Goal: Use online tool/utility: Utilize a website feature to perform a specific function

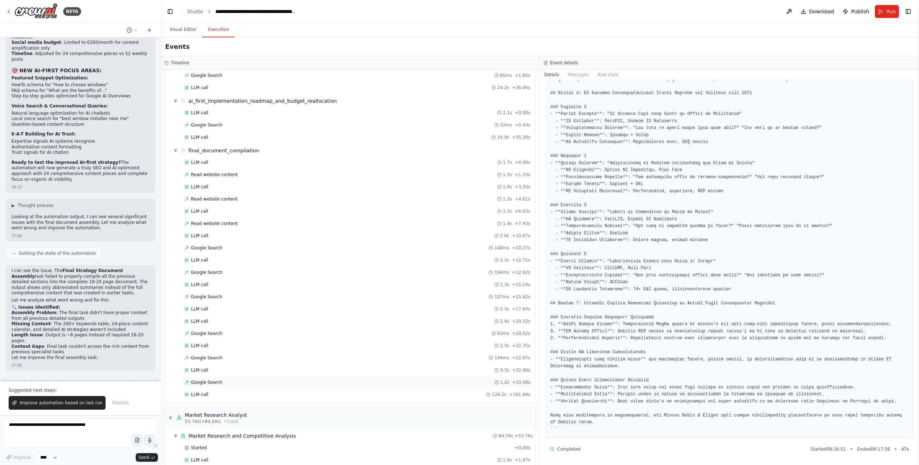
scroll to position [1353, 0]
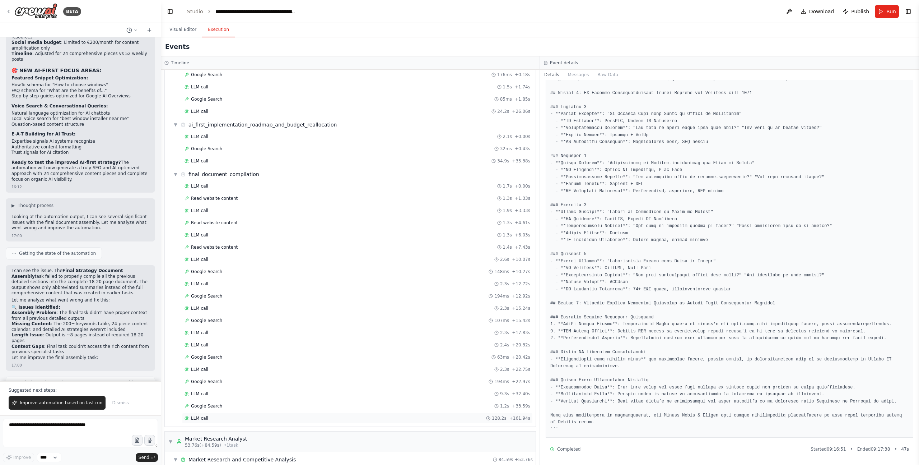
click at [210, 419] on div "LLM call 128.2s + 161.94s" at bounding box center [358, 418] width 346 height 6
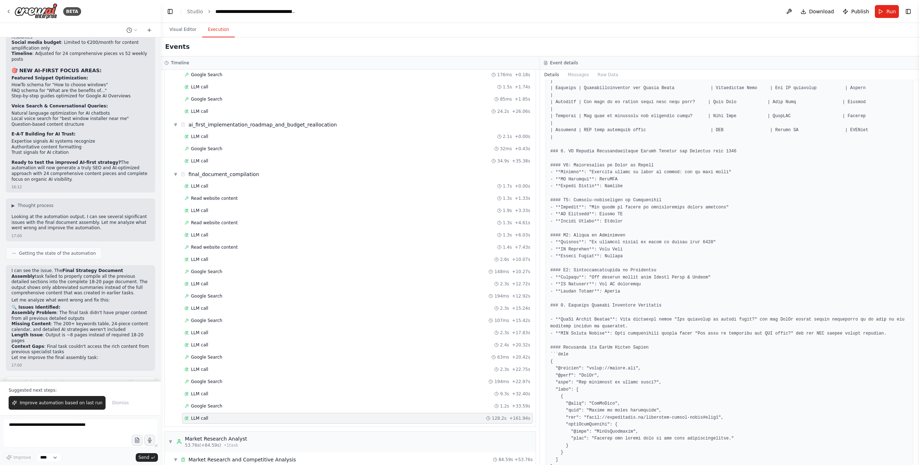
scroll to position [2045, 0]
click at [635, 240] on pre at bounding box center [729, 10] width 358 height 3859
click at [627, 254] on pre at bounding box center [729, 10] width 358 height 3859
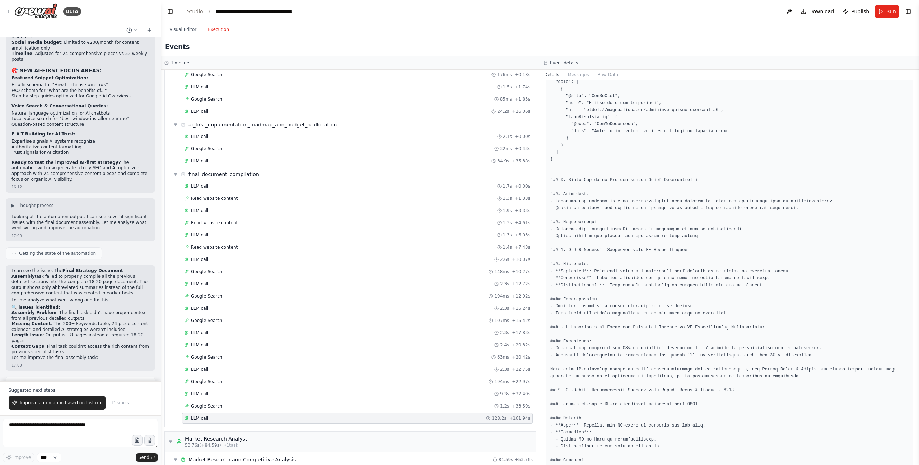
scroll to position [2890, 0]
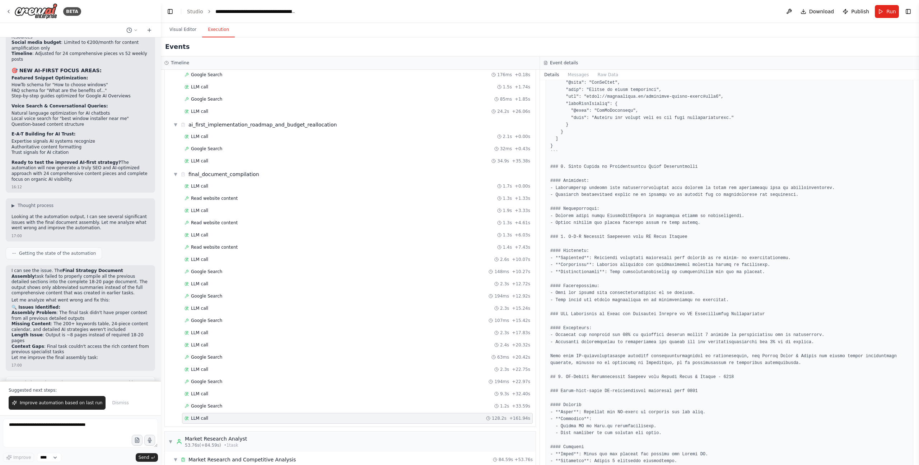
drag, startPoint x: 627, startPoint y: 163, endPoint x: 656, endPoint y: 198, distance: 45.2
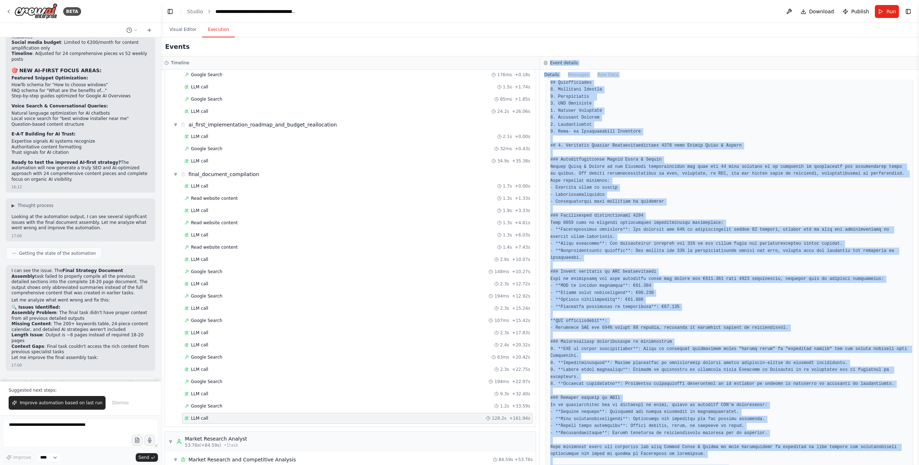
scroll to position [4, 0]
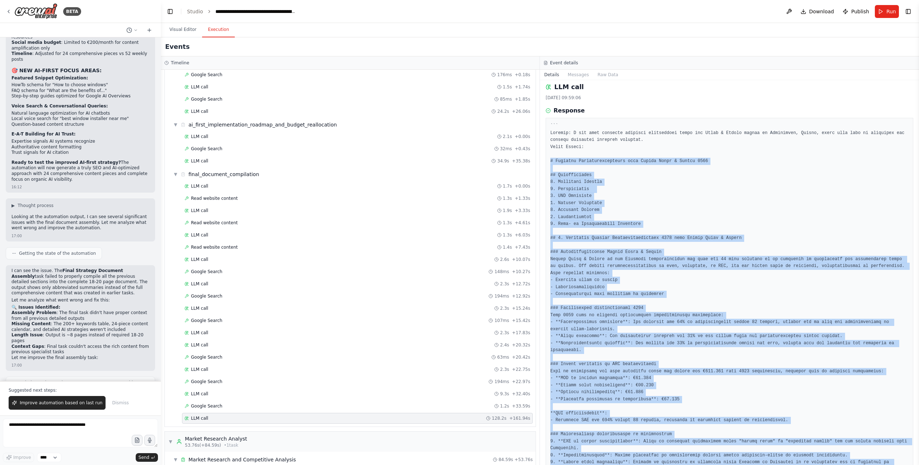
drag, startPoint x: 824, startPoint y: 422, endPoint x: 550, endPoint y: 160, distance: 378.7
copy pre "# Digitale Marketingstrategie voor [PERSON_NAME] Ramen & Deuren 2025 ## Inhouds…"
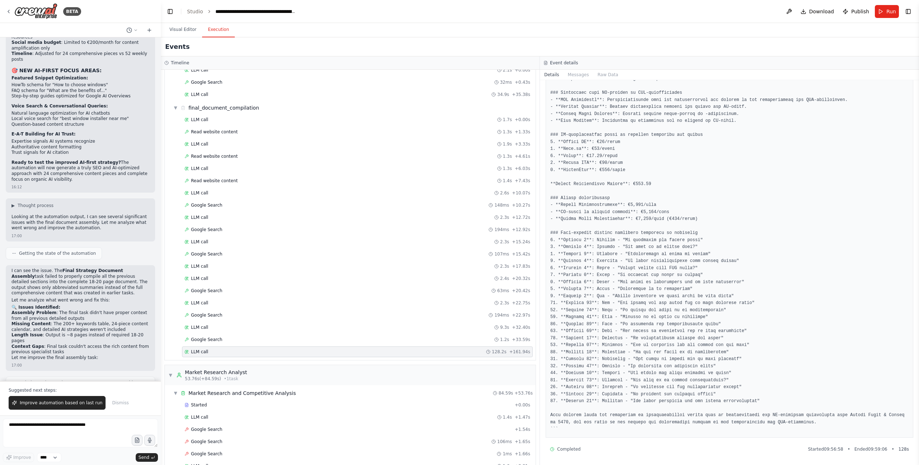
scroll to position [1468, 0]
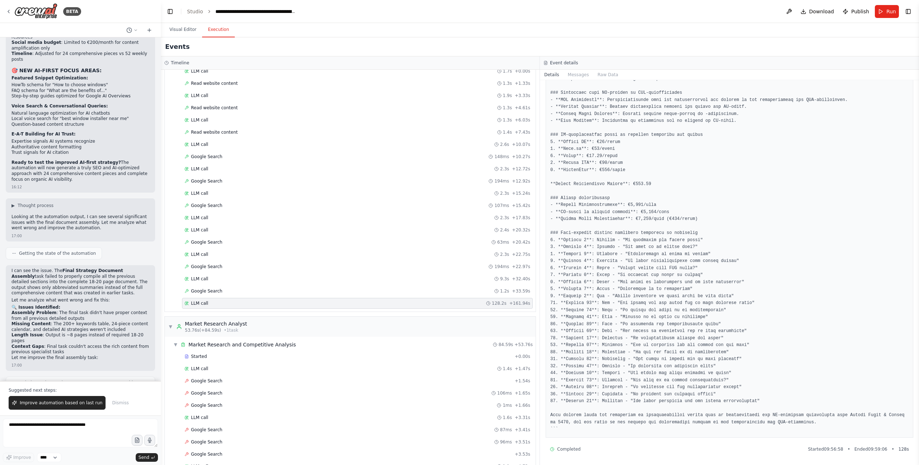
drag, startPoint x: 664, startPoint y: 386, endPoint x: 668, endPoint y: 385, distance: 4.4
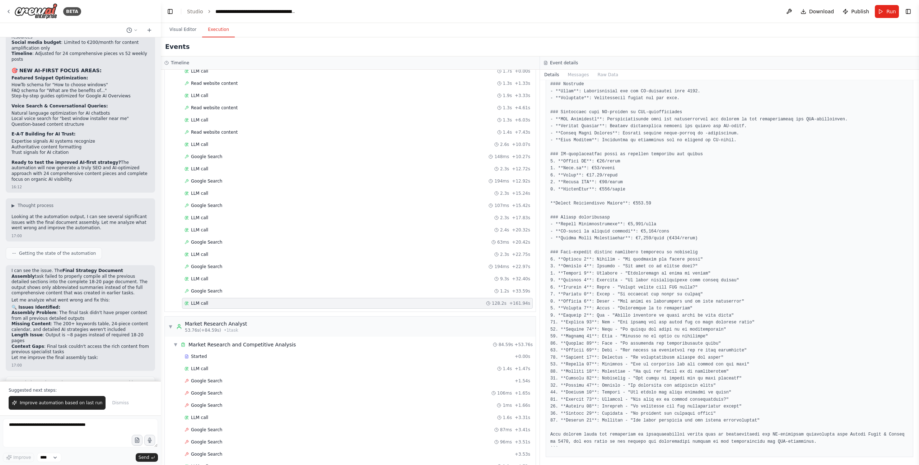
scroll to position [3508, 0]
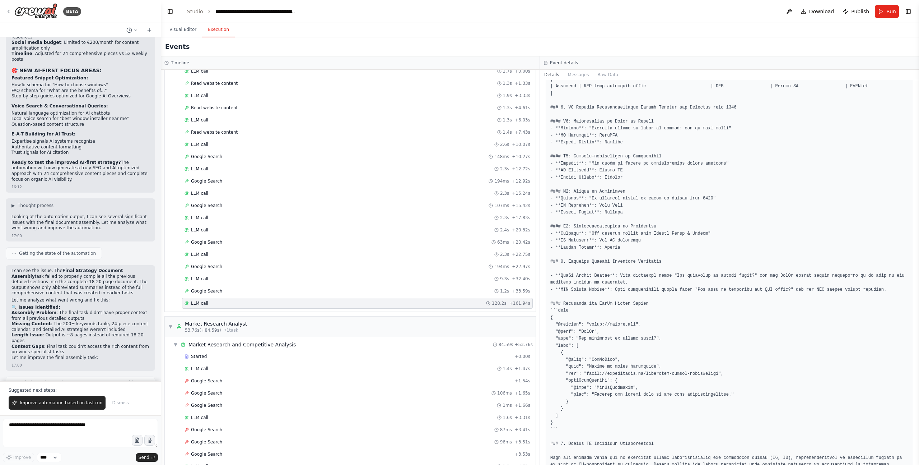
scroll to position [2059, 0]
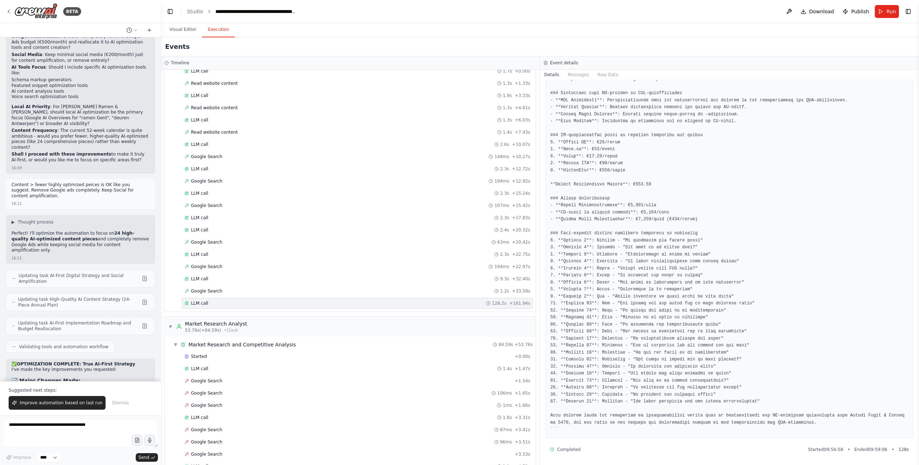
scroll to position [3552, 0]
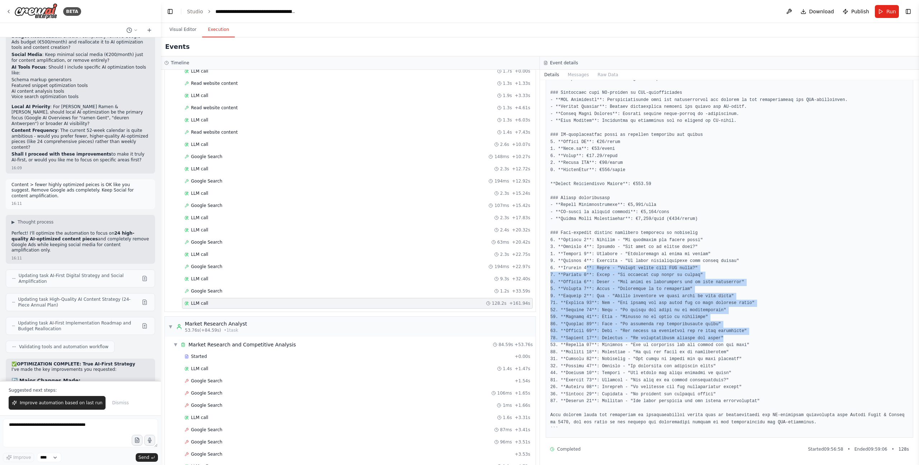
drag, startPoint x: 719, startPoint y: 334, endPoint x: 590, endPoint y: 270, distance: 143.4
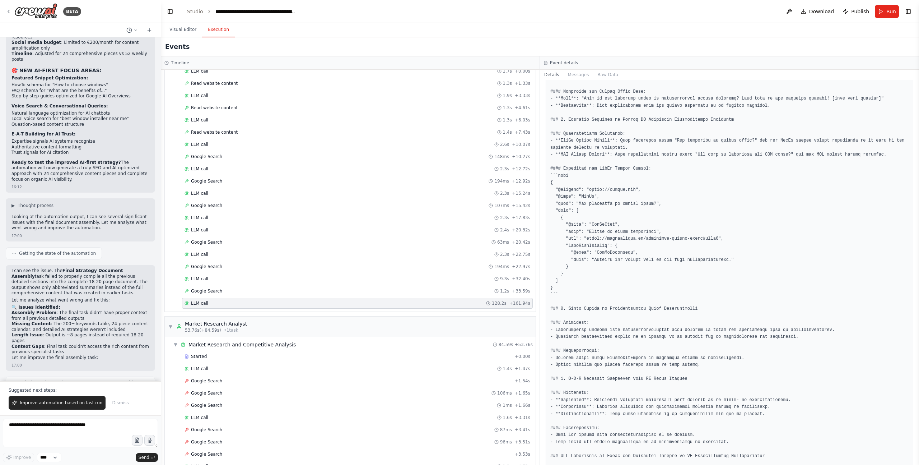
scroll to position [2717, 0]
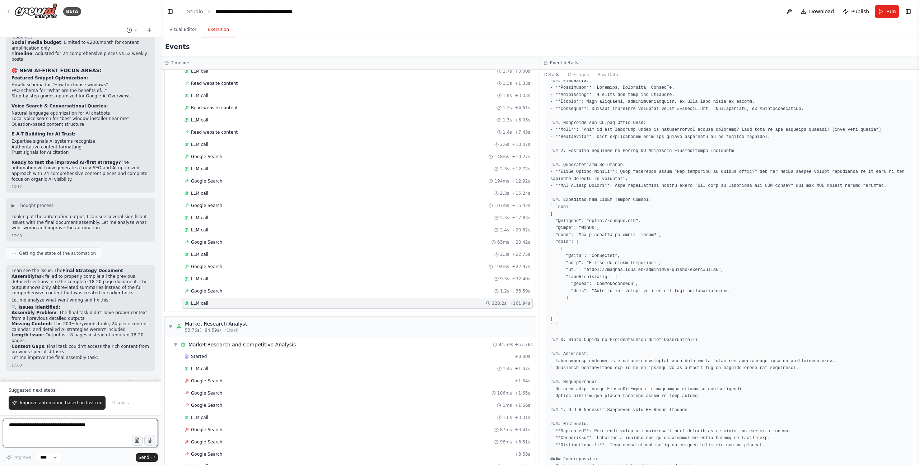
click at [87, 427] on textarea at bounding box center [80, 432] width 155 height 29
paste textarea "**********"
click at [6, 429] on textarea at bounding box center [80, 432] width 155 height 29
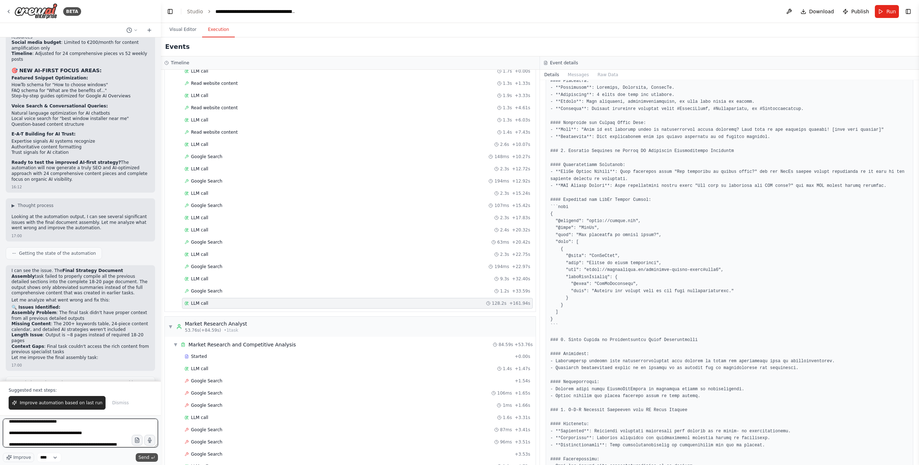
type textarea "**********"
click at [145, 458] on span "Send" at bounding box center [144, 457] width 11 height 6
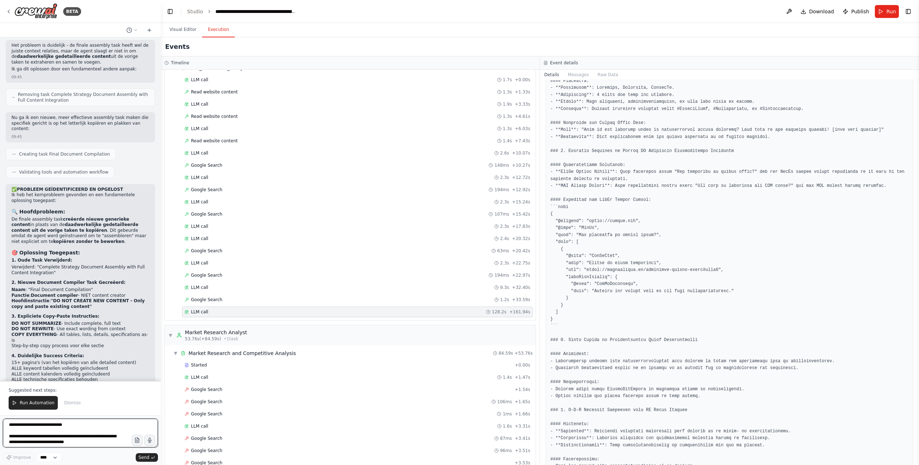
scroll to position [26432, 0]
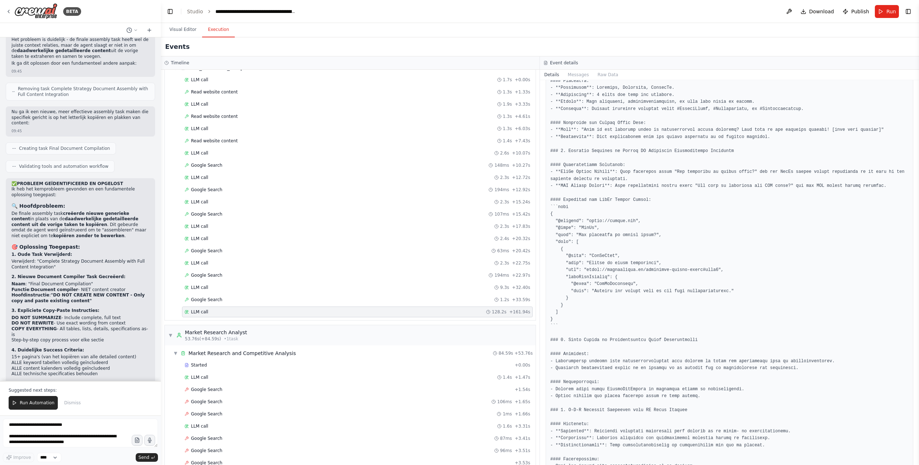
drag, startPoint x: 45, startPoint y: 252, endPoint x: 45, endPoint y: 260, distance: 7.9
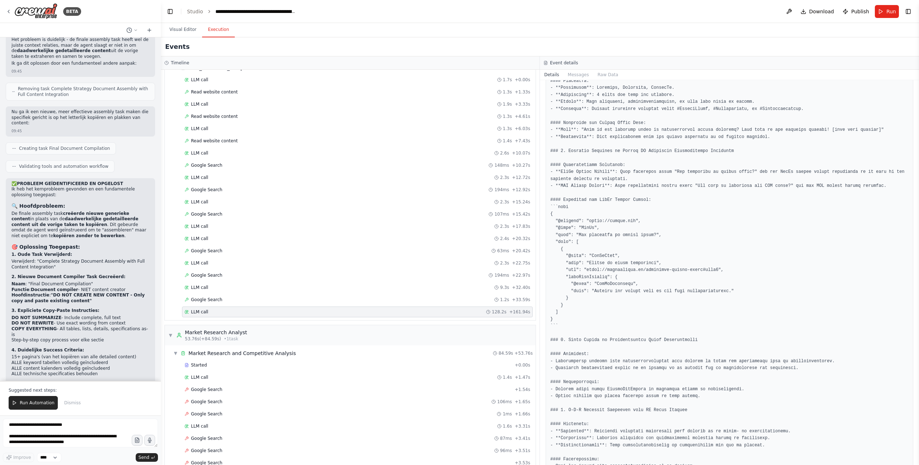
click at [41, 404] on span "Run Automation" at bounding box center [37, 403] width 35 height 6
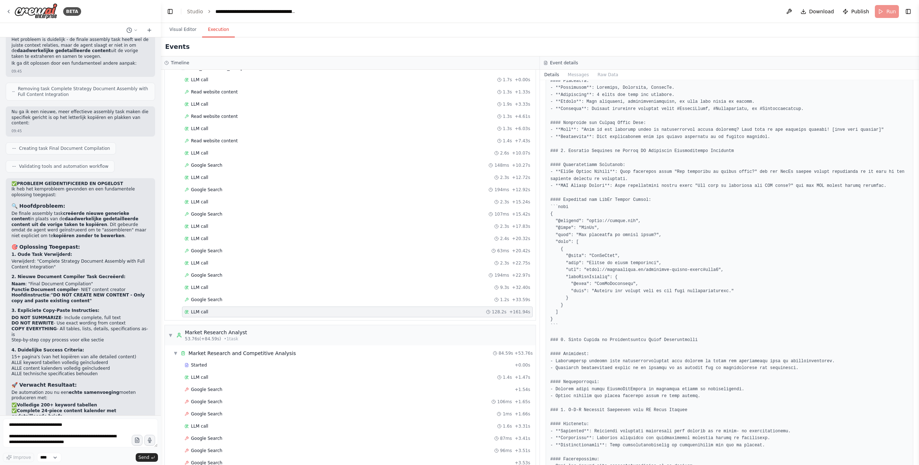
scroll to position [26397, 0]
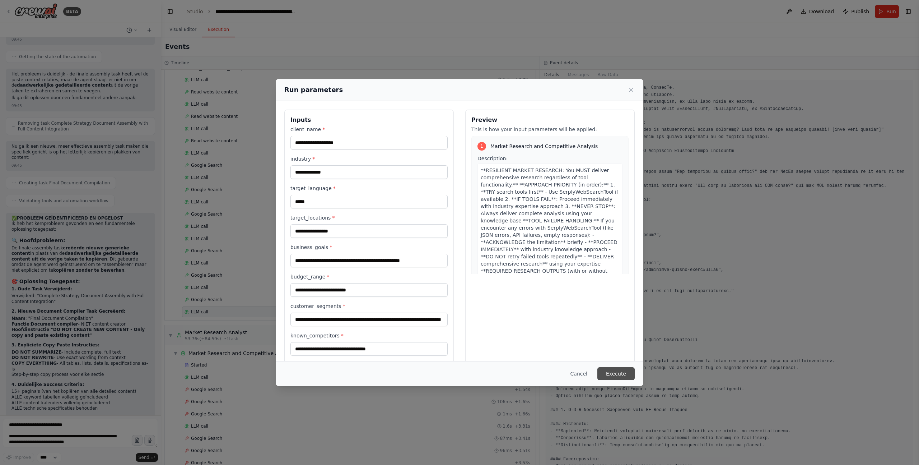
click at [624, 370] on button "Execute" at bounding box center [616, 373] width 37 height 13
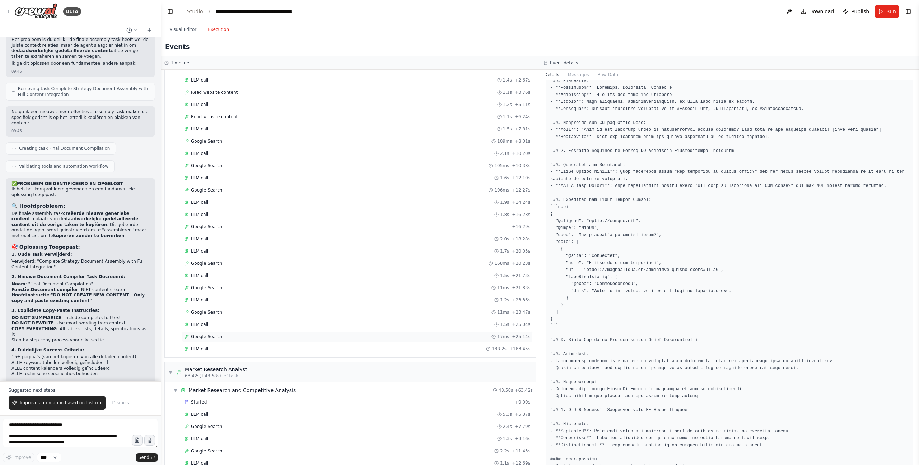
scroll to position [2034, 0]
click at [213, 350] on div "LLM call 138.2s + 163.45s" at bounding box center [358, 348] width 346 height 6
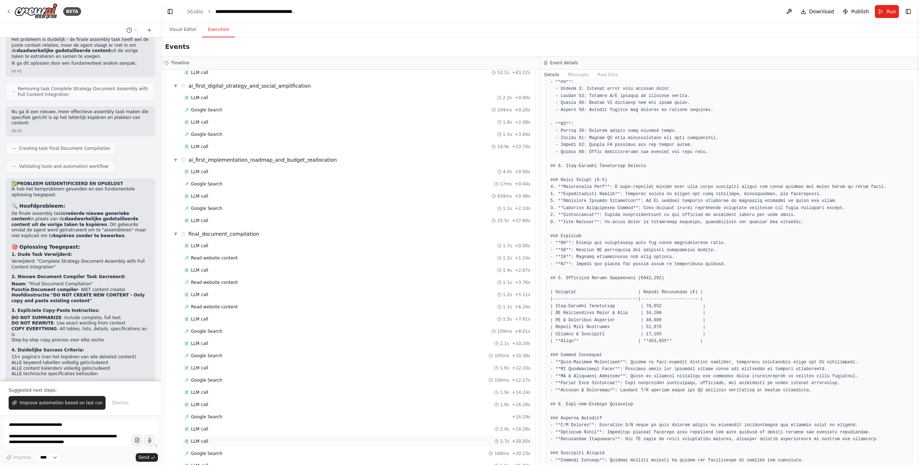
scroll to position [1844, 0]
click at [199, 219] on span "LLM call" at bounding box center [199, 220] width 17 height 6
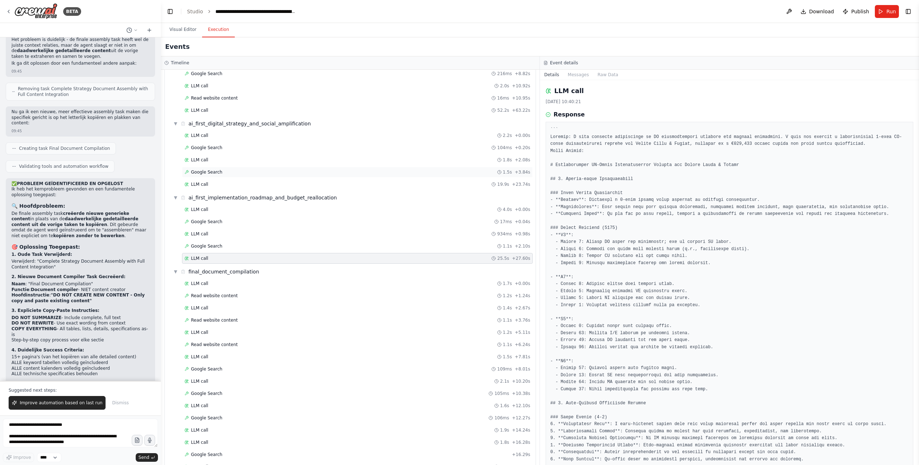
scroll to position [1806, 0]
click at [209, 183] on div "LLM call 19.9s + 23.74s" at bounding box center [358, 184] width 346 height 6
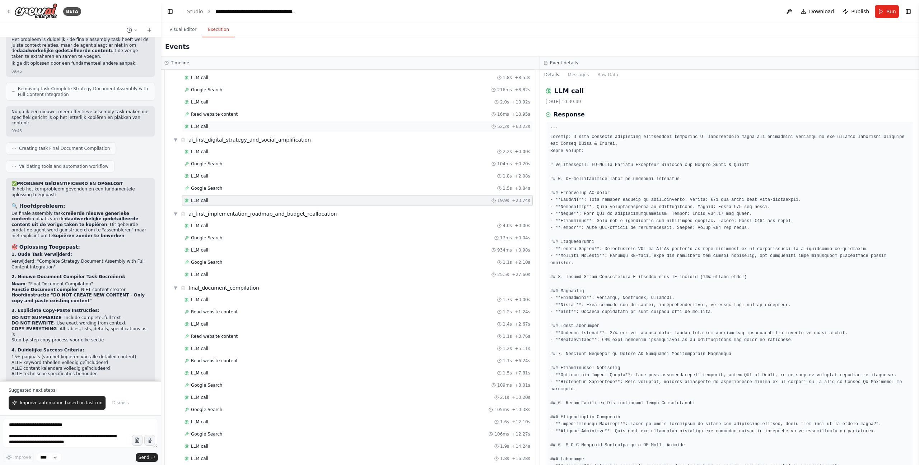
scroll to position [1743, 0]
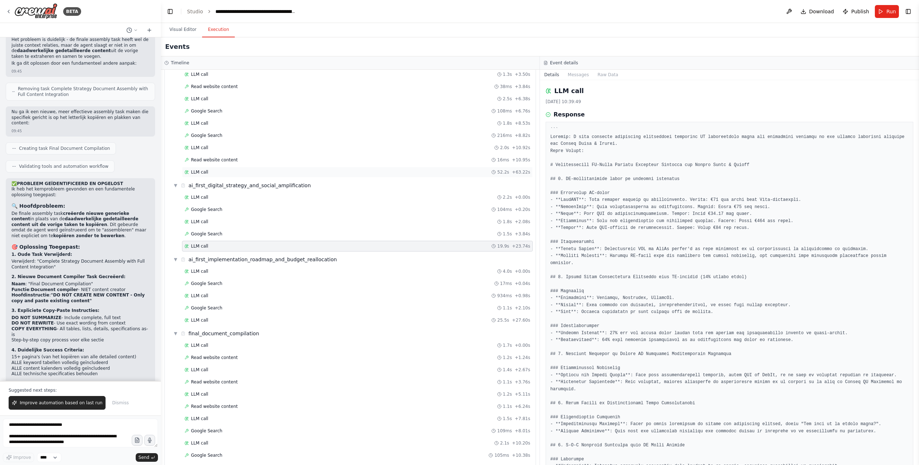
click at [215, 169] on div "LLM call 52.2s + 63.22s" at bounding box center [358, 172] width 346 height 6
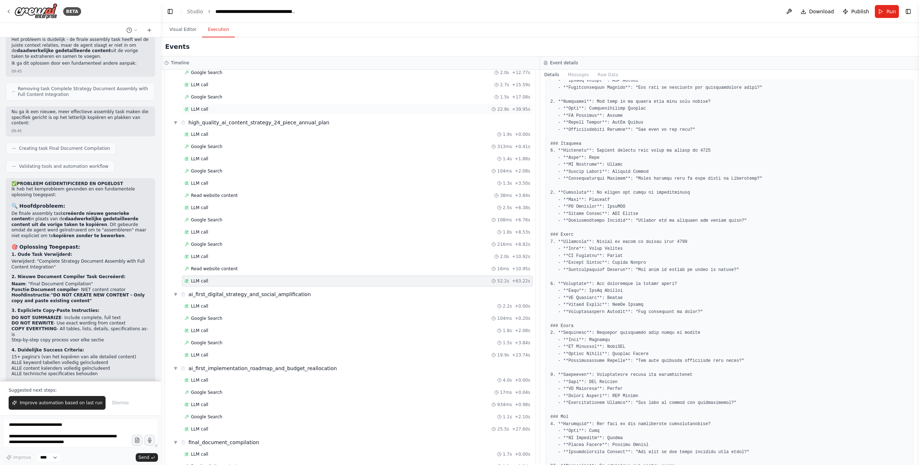
scroll to position [1580, 0]
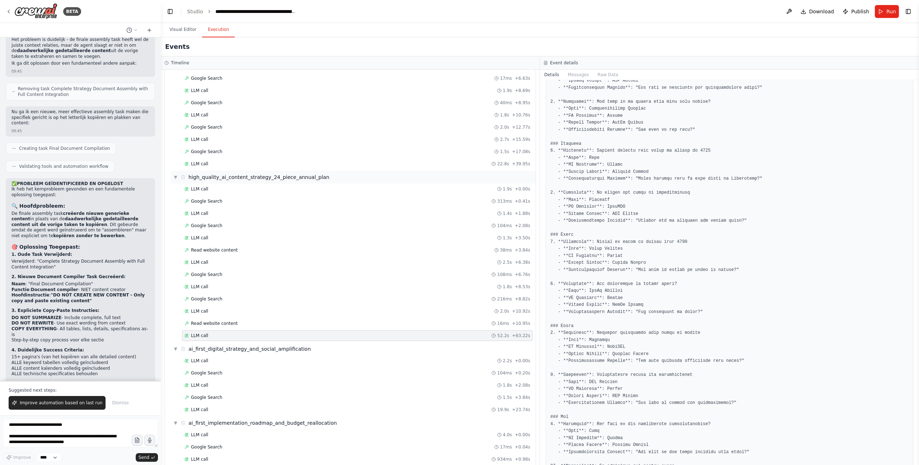
drag, startPoint x: 198, startPoint y: 162, endPoint x: 384, endPoint y: 171, distance: 186.2
click at [198, 162] on span "LLM call" at bounding box center [199, 164] width 17 height 6
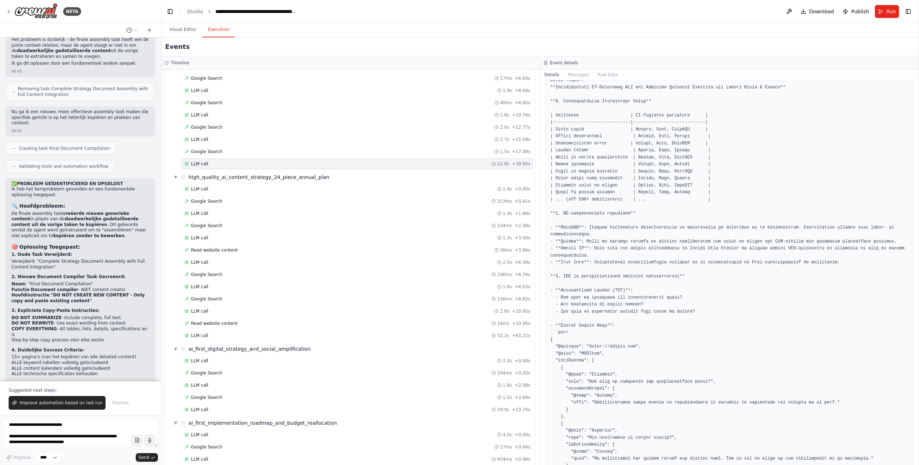
scroll to position [421, 0]
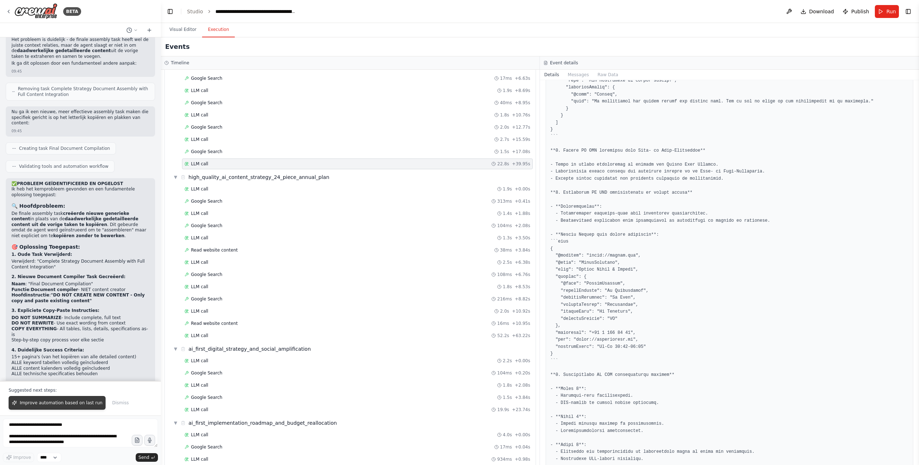
click at [48, 396] on button "Improve automation based on last run" at bounding box center [57, 403] width 97 height 14
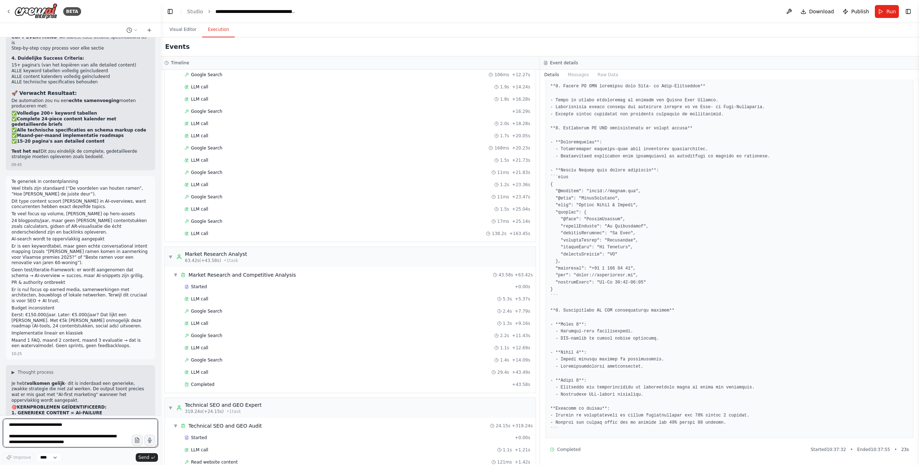
scroll to position [2206, 0]
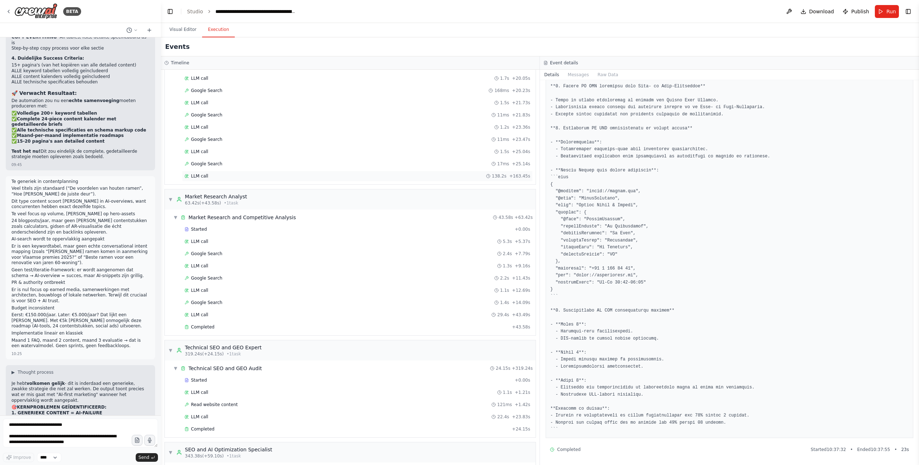
click at [252, 177] on div "LLM call 138.2s + 163.45s" at bounding box center [358, 176] width 346 height 6
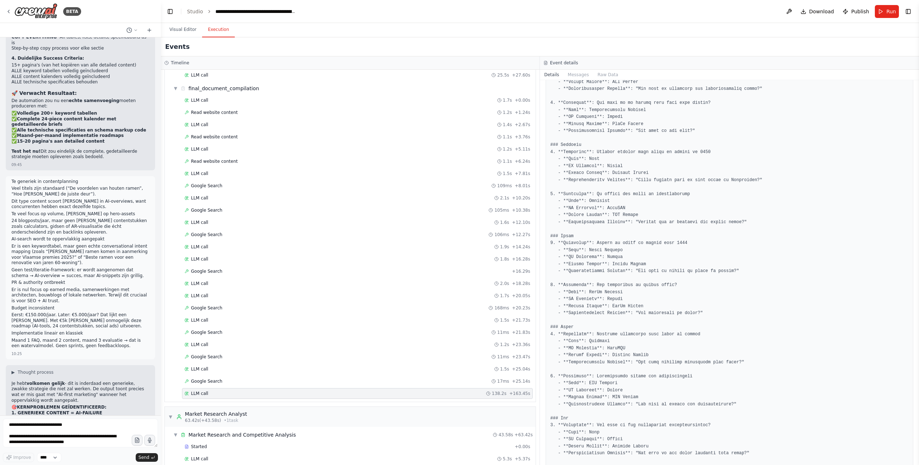
scroll to position [1726, 0]
click at [623, 220] on pre at bounding box center [729, 336] width 358 height 3873
click at [633, 237] on pre at bounding box center [729, 336] width 358 height 3873
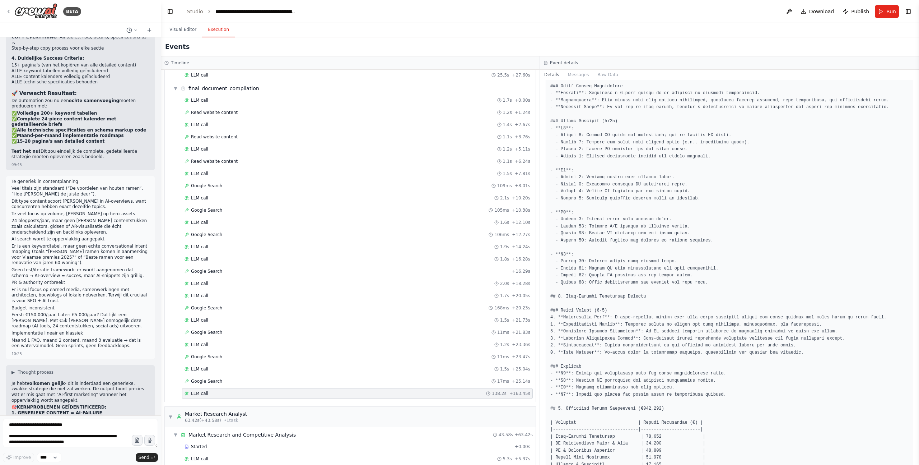
scroll to position [3286, 0]
